Goal: Information Seeking & Learning: Learn about a topic

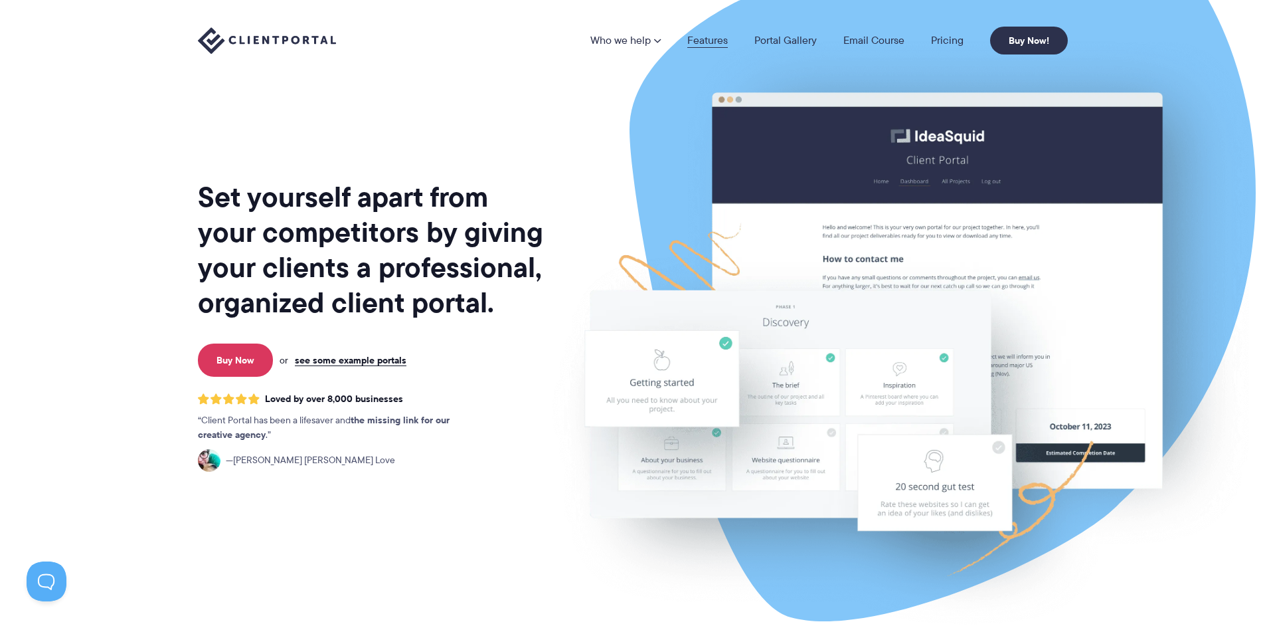
click at [705, 44] on link "Features" at bounding box center [707, 40] width 41 height 11
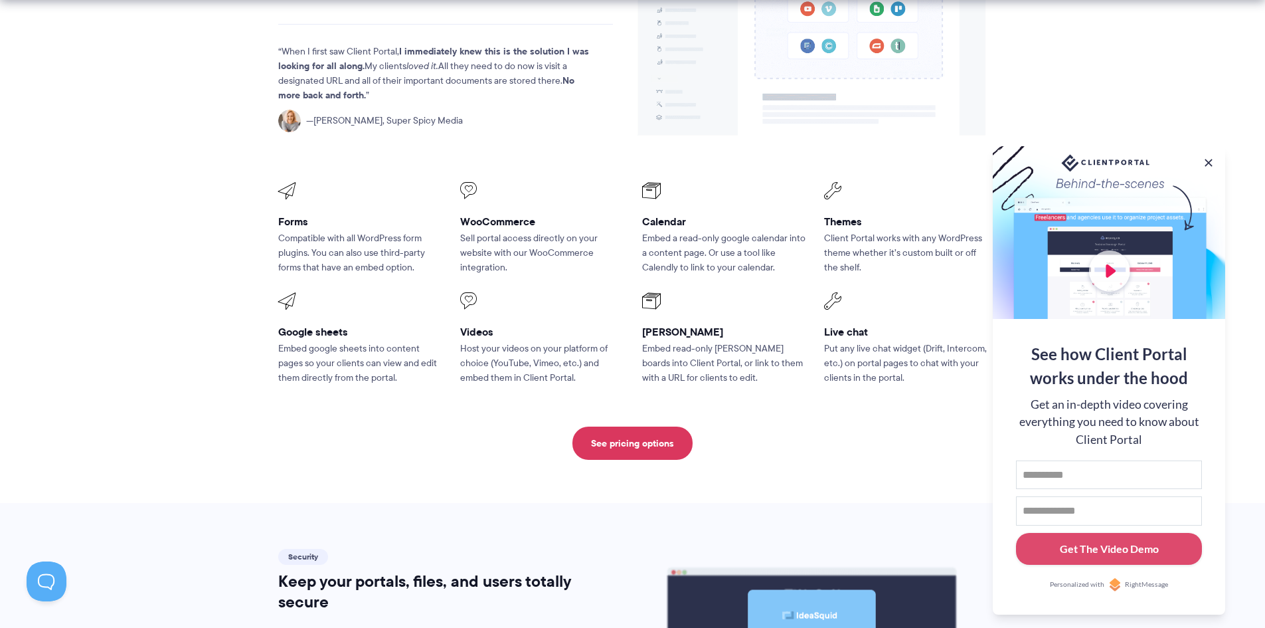
scroll to position [1727, 0]
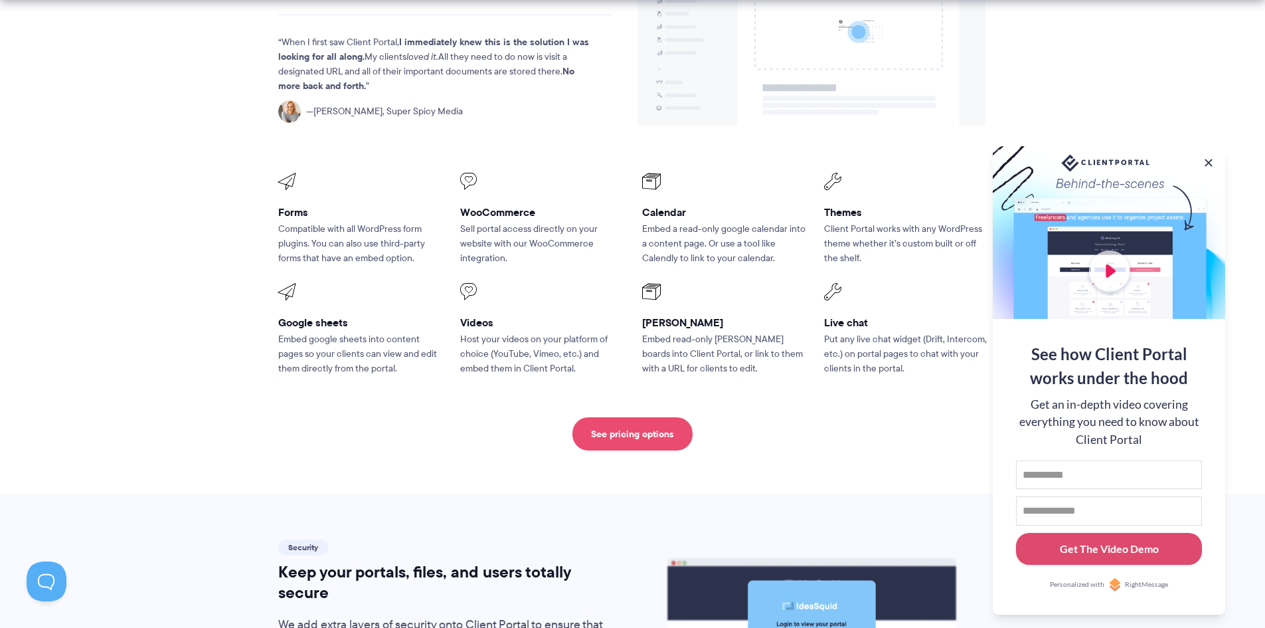
click at [659, 417] on link "See pricing options" at bounding box center [633, 433] width 120 height 33
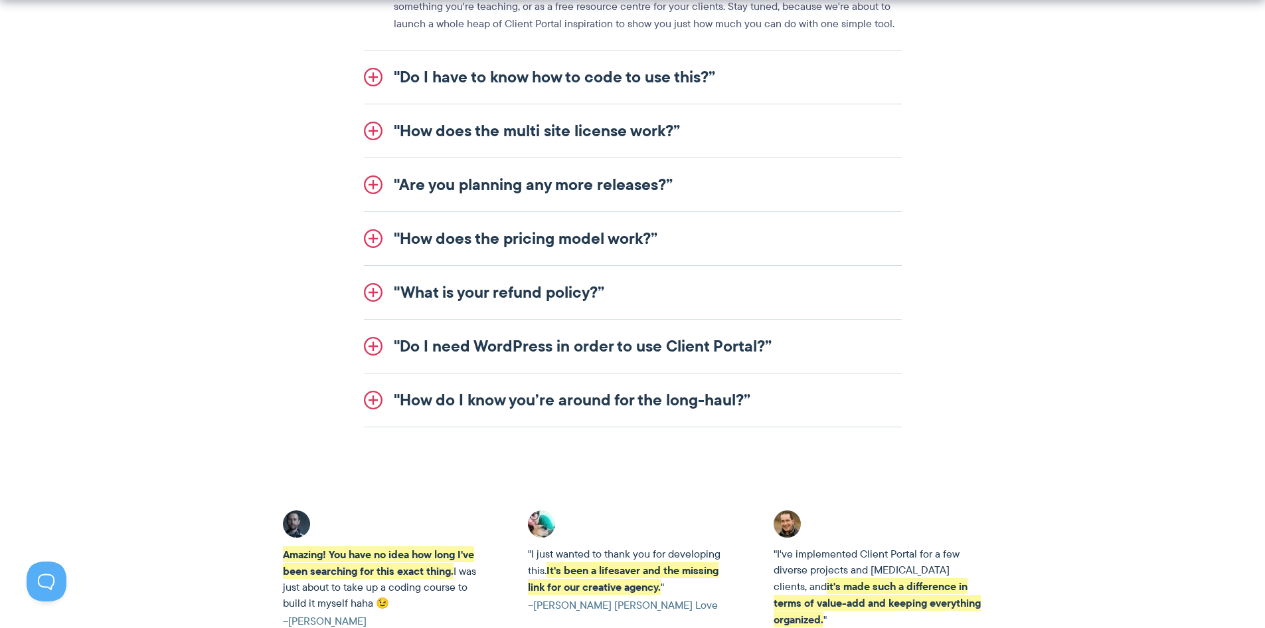
scroll to position [1793, 0]
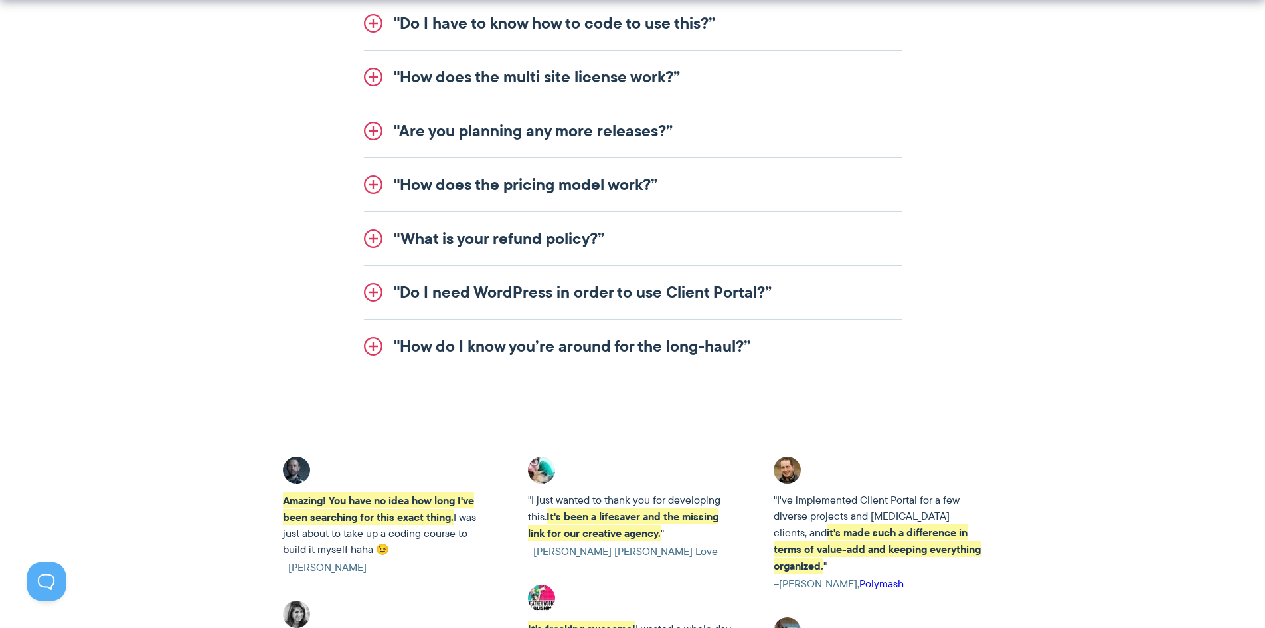
click at [670, 299] on link ""Do I need WordPress in order to use Client Portal?”" at bounding box center [633, 292] width 538 height 53
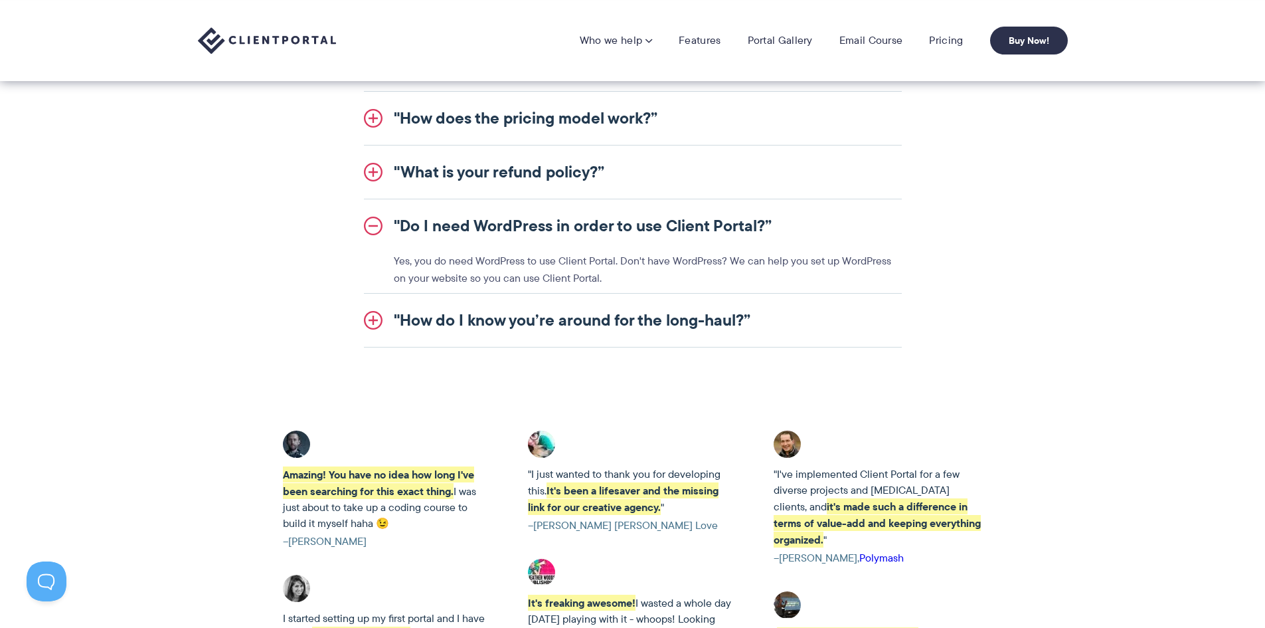
scroll to position [1639, 0]
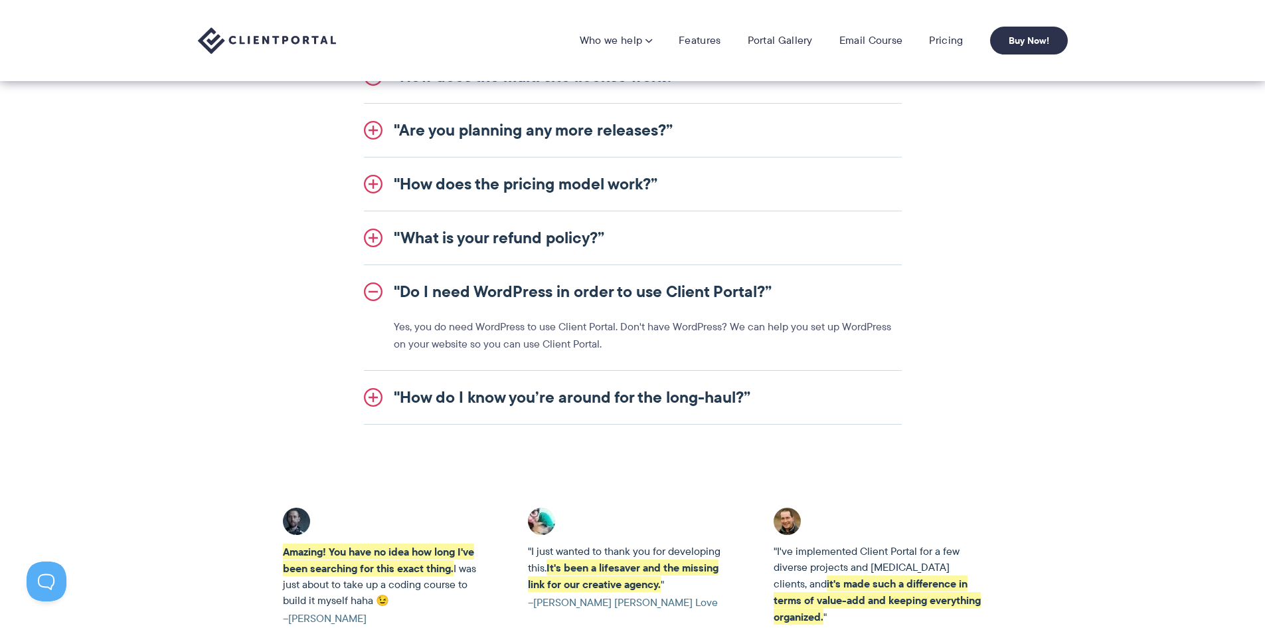
click at [680, 386] on link ""How do I know you’re around for the long-haul?”" at bounding box center [633, 397] width 538 height 53
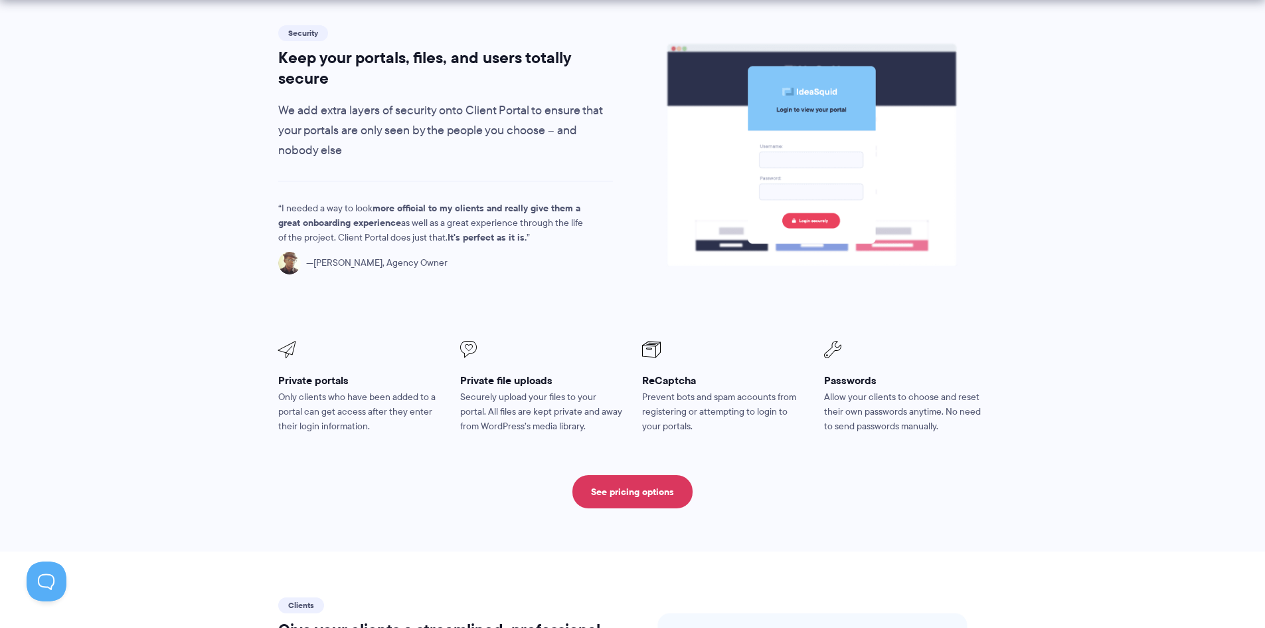
scroll to position [2261, 0]
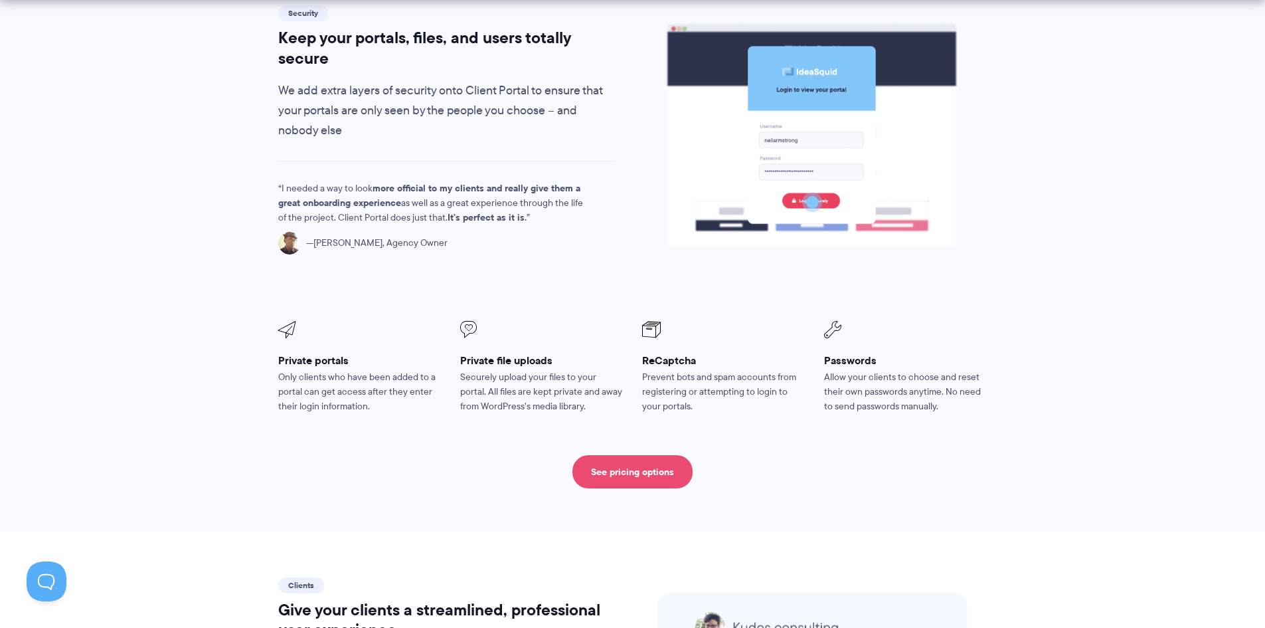
click at [613, 455] on link "See pricing options" at bounding box center [633, 471] width 120 height 33
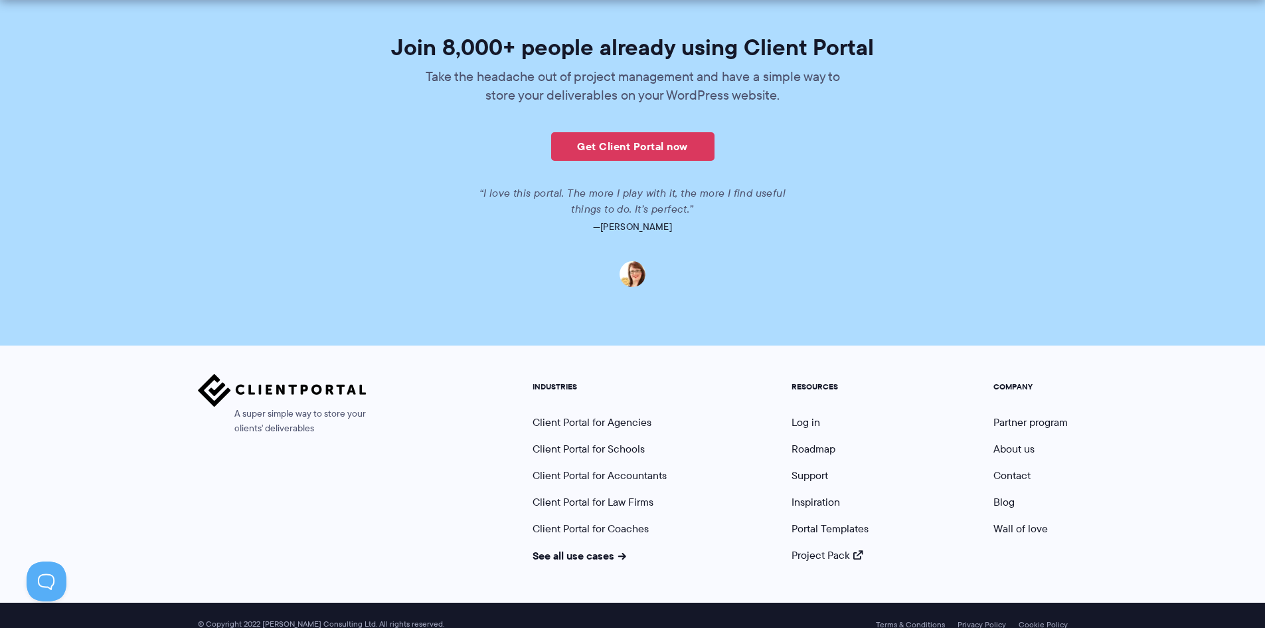
scroll to position [3234, 0]
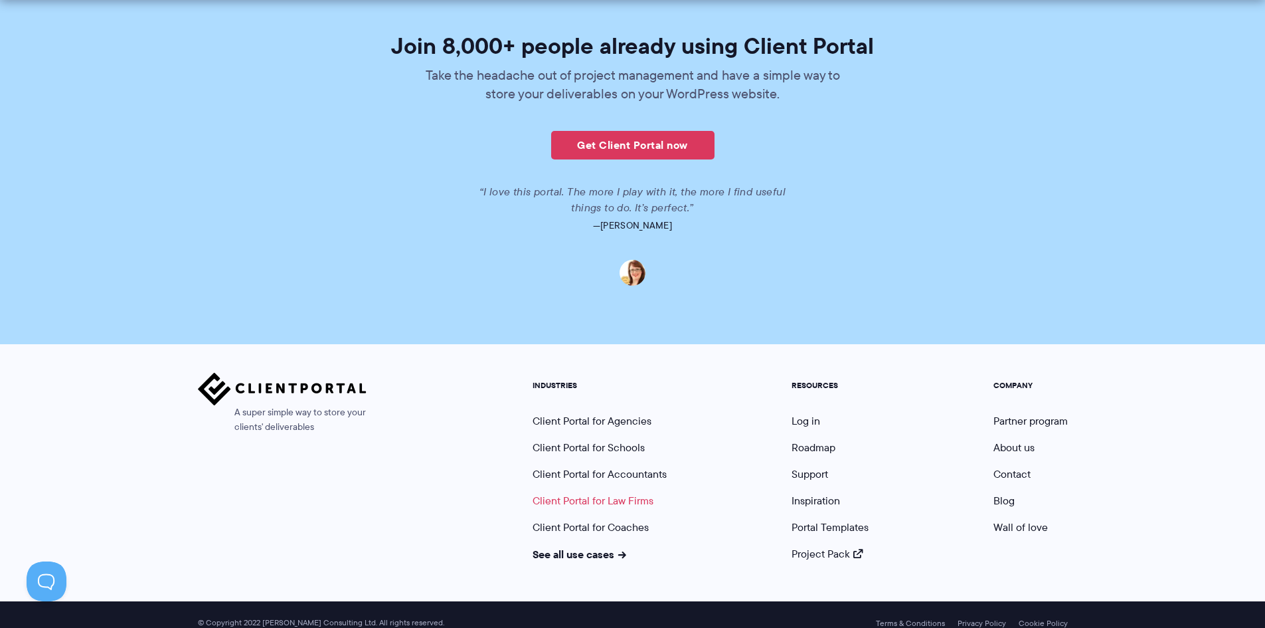
click at [545, 493] on link "Client Portal for Law Firms" at bounding box center [593, 500] width 121 height 15
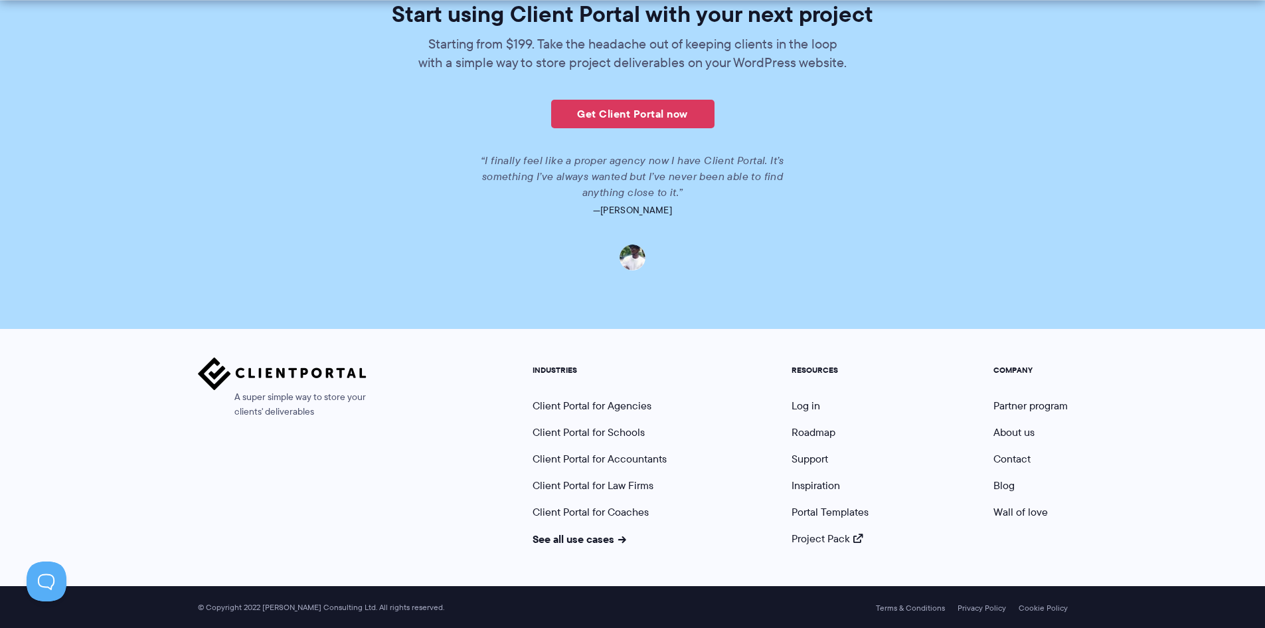
scroll to position [2871, 0]
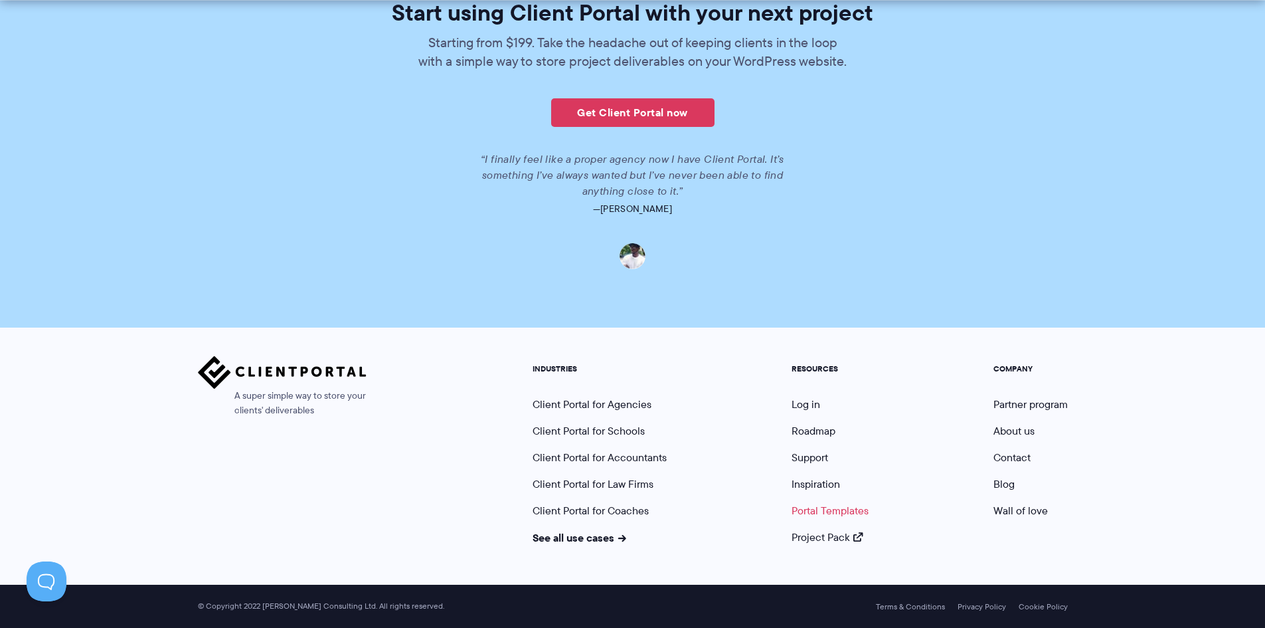
click at [834, 513] on link "Portal Templates" at bounding box center [830, 510] width 77 height 15
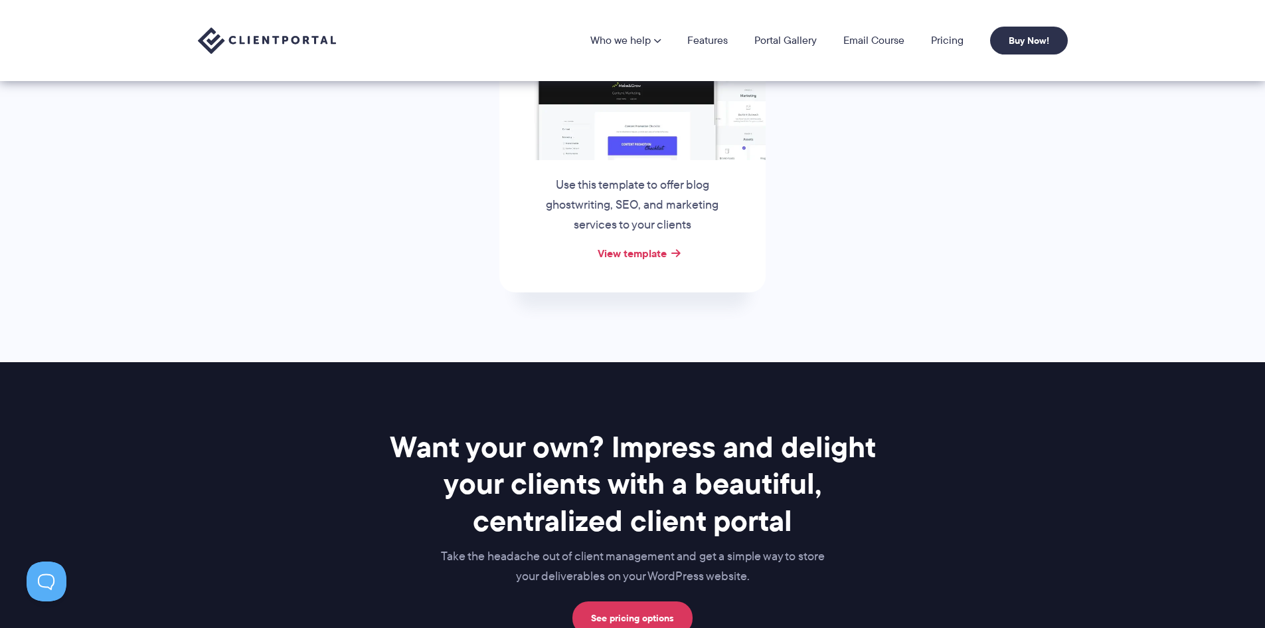
scroll to position [668, 0]
